Goal: Complete application form: Complete application form

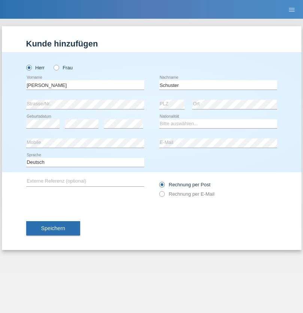
type input "Schuster"
select select "CH"
radio input "true"
click at [85, 85] on input "text" at bounding box center [85, 84] width 118 height 9
type input "[PERSON_NAME]"
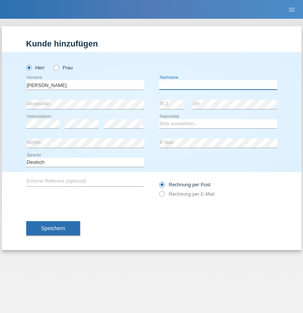
click at [218, 85] on input "text" at bounding box center [218, 84] width 118 height 9
type input "Bülbül"
select select "TR"
select select "C"
select select "01"
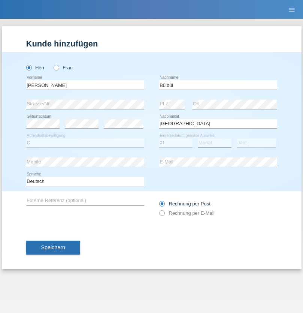
select select "05"
select select "2015"
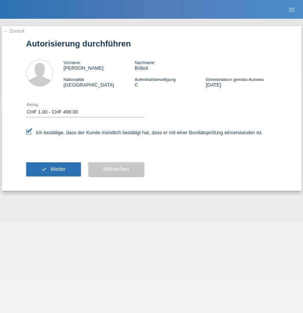
select select "1"
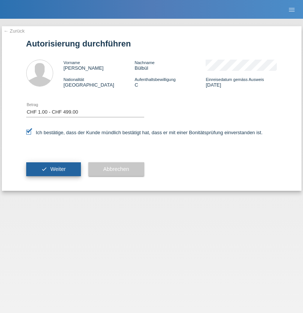
click at [53, 169] on span "Weiter" at bounding box center [57, 169] width 15 height 6
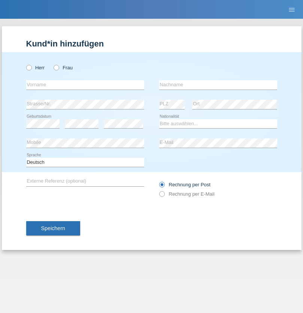
radio input "true"
click at [85, 85] on input "text" at bounding box center [85, 84] width 118 height 9
type input "[PERSON_NAME]"
click at [218, 85] on input "text" at bounding box center [218, 84] width 118 height 9
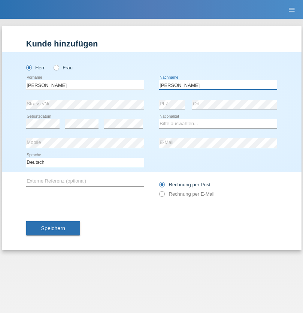
type input "Mossa"
select select "DE"
select select "C"
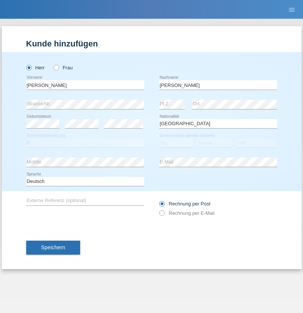
select select "18"
select select "07"
select select "2016"
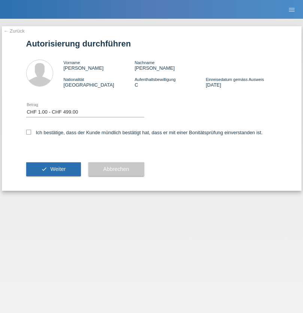
select select "1"
checkbox input "true"
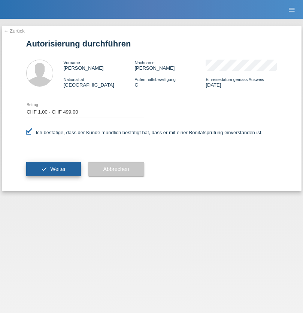
click at [53, 169] on span "Weiter" at bounding box center [57, 169] width 15 height 6
